Goal: Information Seeking & Learning: Learn about a topic

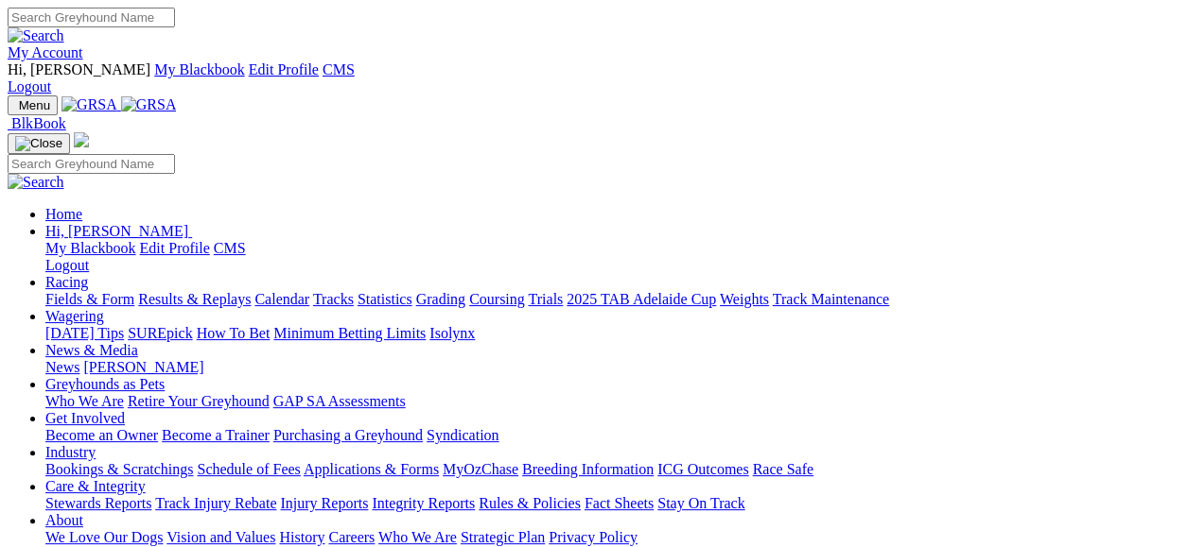
click at [112, 291] on link "Fields & Form" at bounding box center [89, 299] width 89 height 16
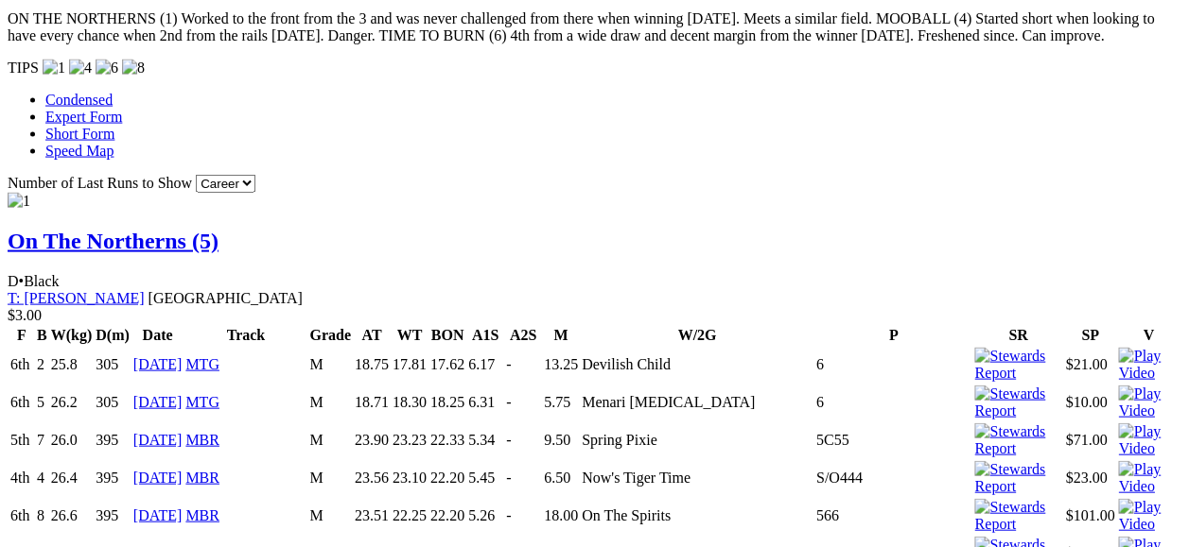
scroll to position [277, 0]
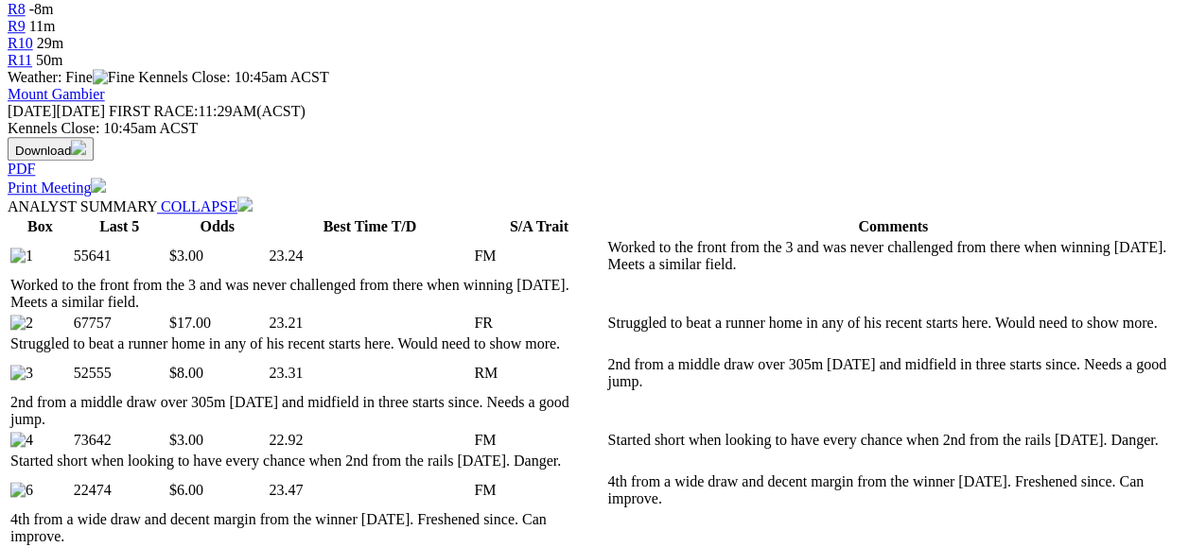
scroll to position [78, 0]
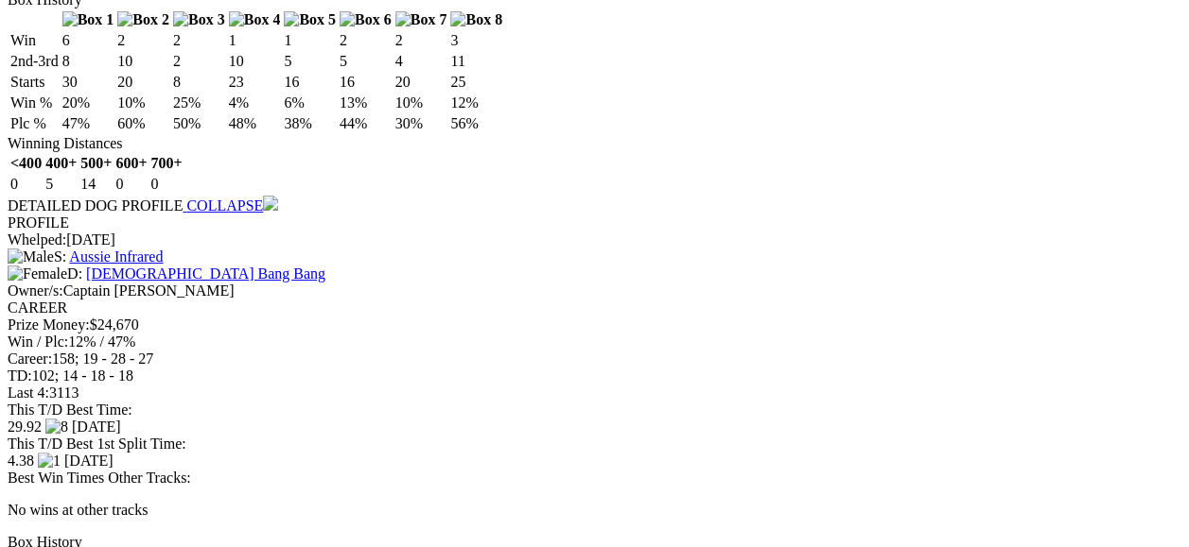
scroll to position [6751, 0]
